Goal: Task Accomplishment & Management: Use online tool/utility

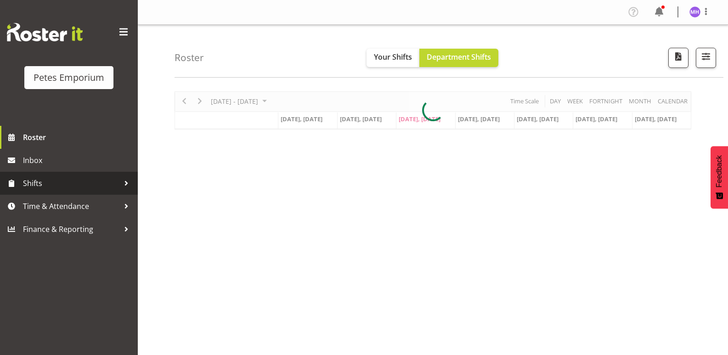
click at [80, 194] on link "Shifts" at bounding box center [69, 183] width 138 height 23
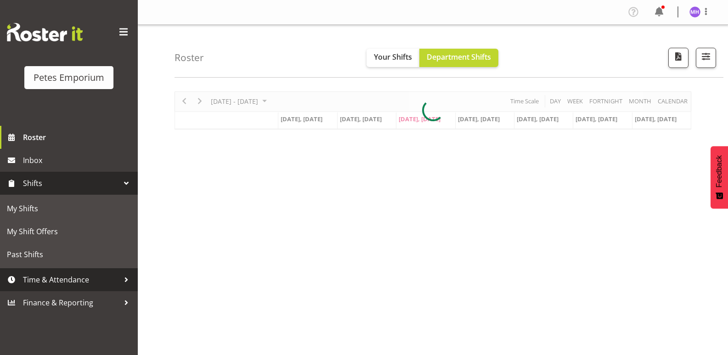
click at [68, 272] on link "Time & Attendance" at bounding box center [69, 279] width 138 height 23
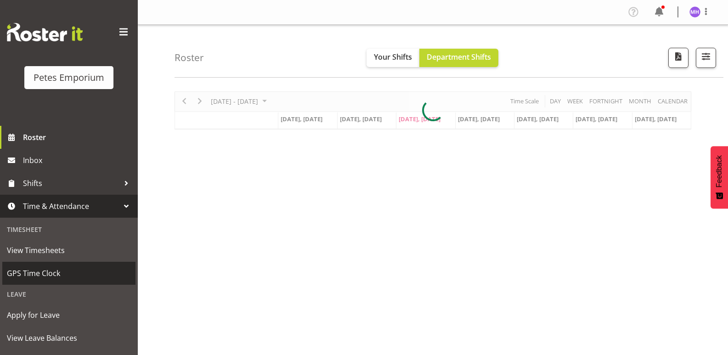
click at [73, 273] on span "GPS Time Clock" at bounding box center [69, 273] width 124 height 14
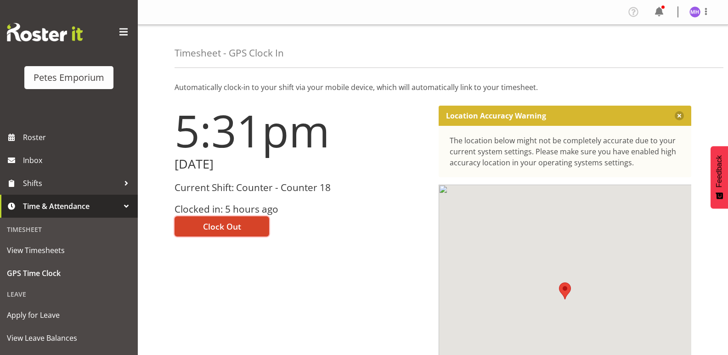
click at [235, 230] on span "Clock Out" at bounding box center [222, 226] width 38 height 12
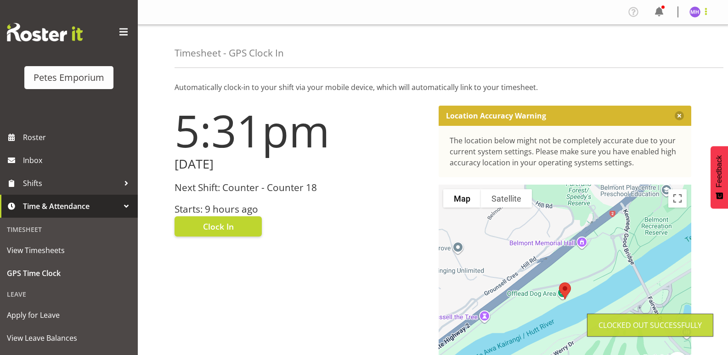
click at [710, 12] on span at bounding box center [705, 11] width 11 height 11
click at [665, 47] on link "Log Out" at bounding box center [667, 48] width 88 height 17
